Goal: Task Accomplishment & Management: Complete application form

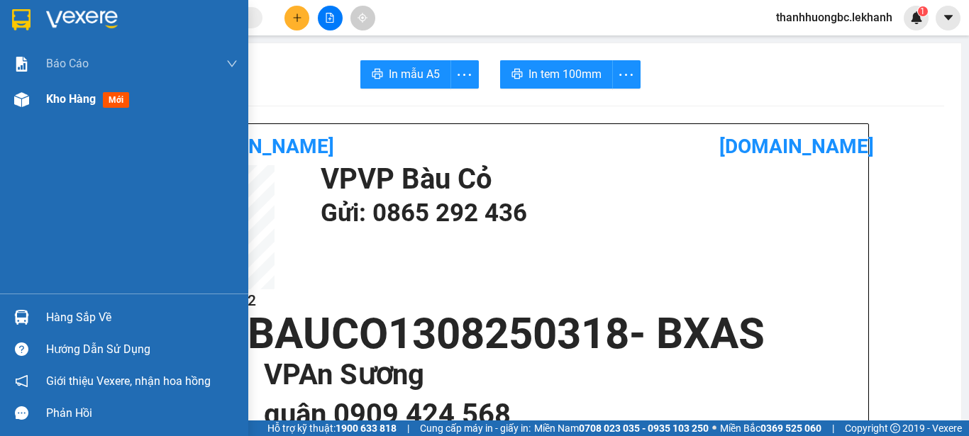
click at [40, 97] on div "Kho hàng mới" at bounding box center [124, 99] width 248 height 35
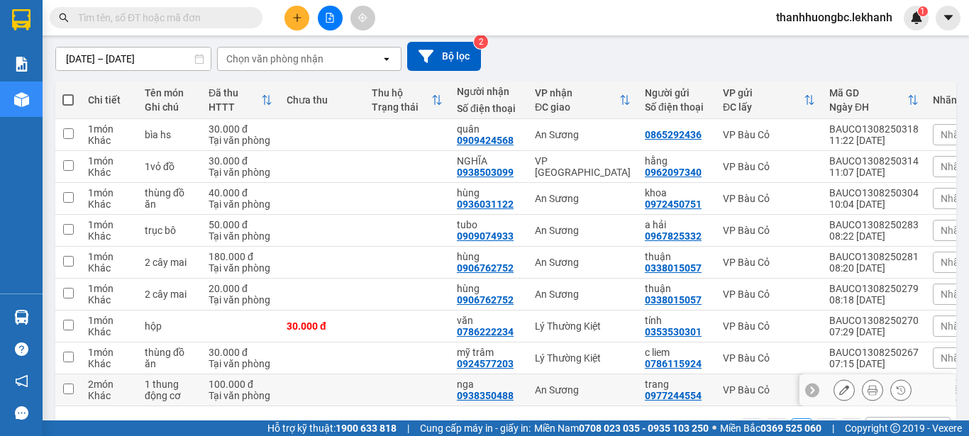
scroll to position [168, 0]
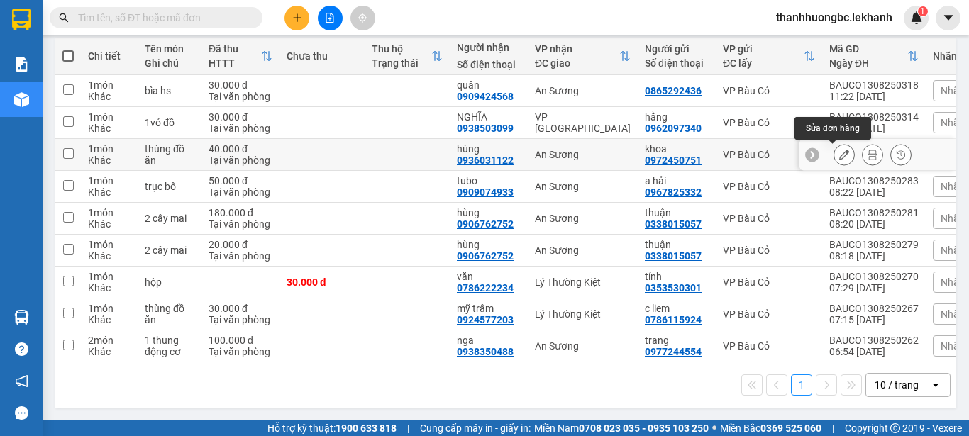
click at [840, 151] on icon at bounding box center [845, 155] width 10 height 10
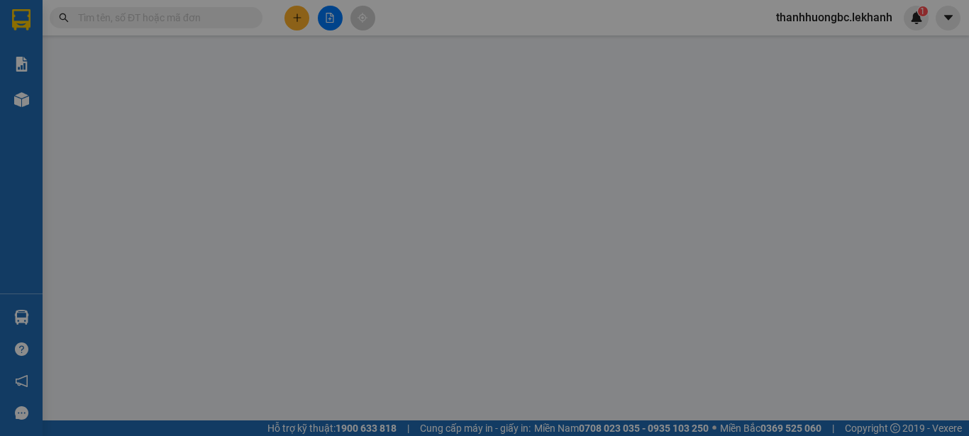
type input "0972450751"
type input "khoa"
type input "0936031122"
type input "hùng"
type input "40.000"
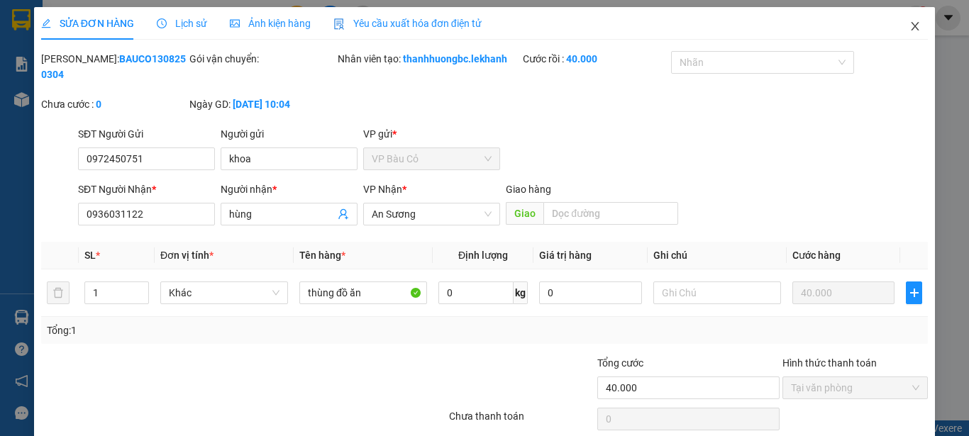
click at [910, 28] on icon "close" at bounding box center [915, 26] width 11 height 11
